Goal: Task Accomplishment & Management: Complete application form

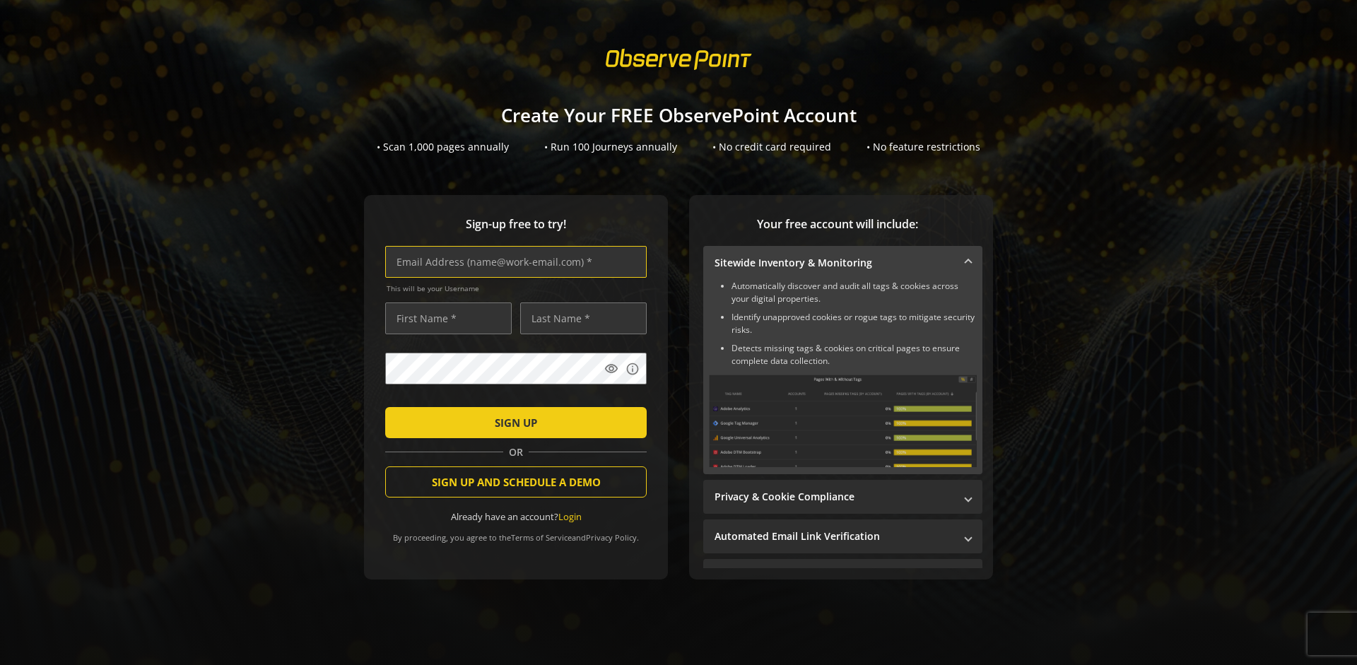
click at [512, 261] on input "text" at bounding box center [515, 262] width 261 height 32
type input "[EMAIL_ADDRESS][DOMAIN_NAME]"
click at [445, 318] on input "text" at bounding box center [448, 318] width 127 height 32
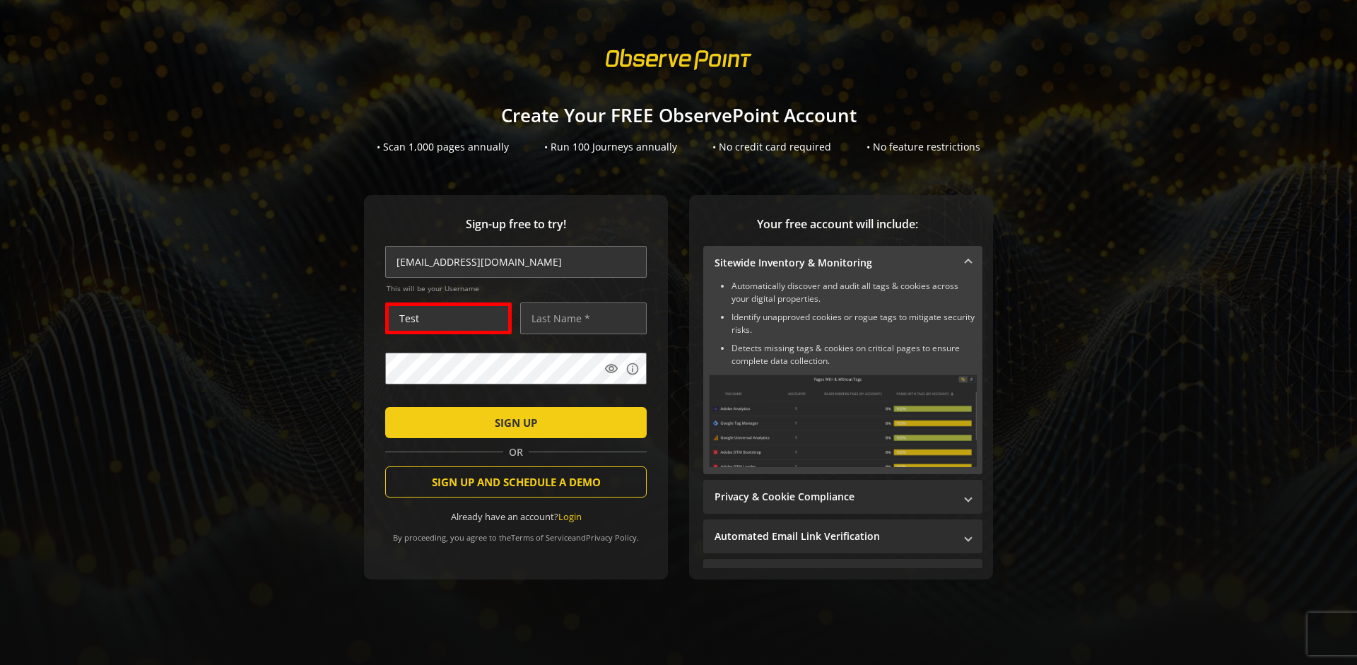
type input "Test"
click at [580, 318] on input "text" at bounding box center [583, 318] width 127 height 32
type input "Test"
click at [512, 422] on span "SIGN UP" at bounding box center [516, 422] width 42 height 25
